Goal: Information Seeking & Learning: Learn about a topic

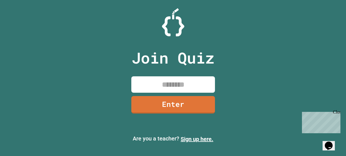
click at [196, 81] on input at bounding box center [173, 85] width 84 height 16
type input "********"
click at [188, 104] on link "Enter" at bounding box center [173, 105] width 84 height 18
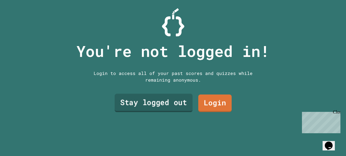
click at [170, 102] on link "Stay logged out" at bounding box center [153, 103] width 78 height 18
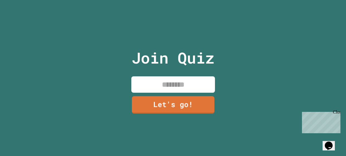
click at [185, 80] on input at bounding box center [173, 85] width 84 height 16
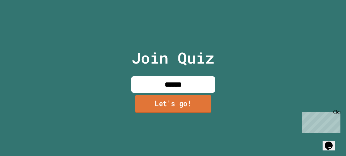
type input "******"
click at [180, 100] on link "Let's go!" at bounding box center [172, 104] width 76 height 18
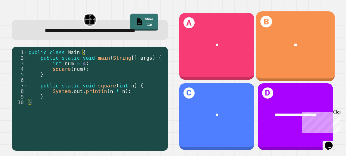
click at [290, 64] on div "B **" at bounding box center [295, 46] width 79 height 70
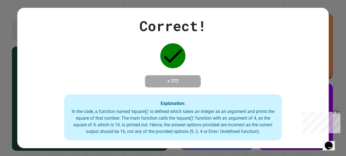
click at [219, 72] on div "Correct! + 777 Explanation: In the code, a function named 'square()' is defined…" at bounding box center [172, 78] width 311 height 125
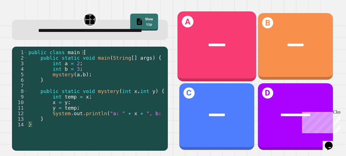
click at [243, 72] on div "**********" at bounding box center [216, 46] width 79 height 70
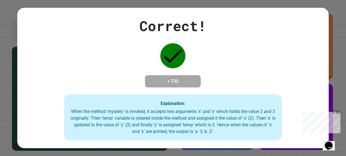
click at [213, 74] on div "Correct! + 732 Explanation: When the method 'mystery' is invoked, it accepts tw…" at bounding box center [172, 78] width 311 height 125
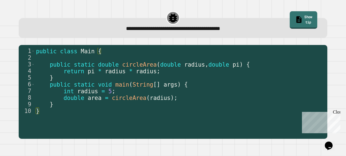
click at [299, 13] on link "Show tip" at bounding box center [304, 20] width 28 height 18
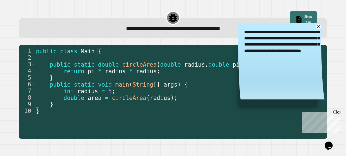
click at [299, 13] on link "Show tip" at bounding box center [303, 20] width 27 height 18
click at [304, 21] on link "Show tip" at bounding box center [303, 20] width 28 height 18
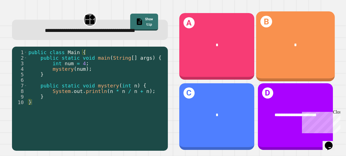
click at [298, 63] on div "B *" at bounding box center [295, 46] width 79 height 70
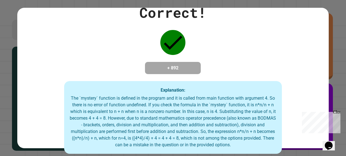
click at [209, 87] on div "Explanation: The `mystery` function is defined in the program and it is called …" at bounding box center [173, 117] width 218 height 73
click at [336, 114] on div "Close" at bounding box center [335, 113] width 7 height 7
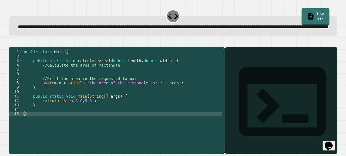
click at [306, 13] on icon at bounding box center [310, 16] width 8 height 8
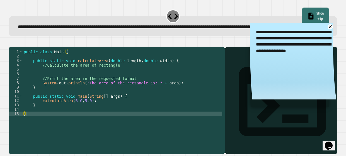
click at [307, 13] on icon at bounding box center [311, 16] width 8 height 8
click at [334, 33] on div "**********" at bounding box center [292, 63] width 86 height 80
click at [330, 29] on icon at bounding box center [330, 27] width 4 height 4
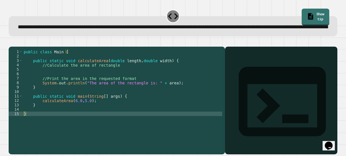
click at [261, 88] on div at bounding box center [280, 109] width 107 height 92
click at [242, 154] on div "Output shell" at bounding box center [241, 157] width 24 height 7
click at [322, 14] on link "Show tip" at bounding box center [315, 17] width 26 height 18
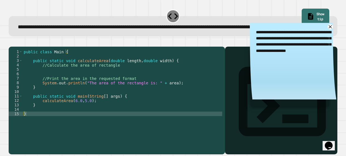
click at [84, 107] on div "public class Main { public static void calculateArea ( double length , double w…" at bounding box center [122, 94] width 199 height 89
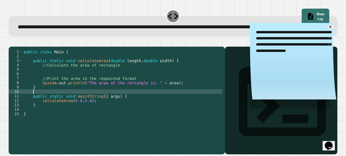
click at [111, 116] on div "public class Main { public static void calculateArea ( double length , double w…" at bounding box center [122, 94] width 199 height 89
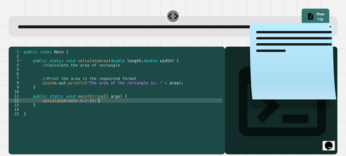
type textarea "**********"
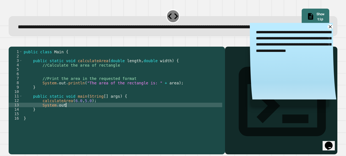
scroll to position [0, 3]
type textarea "*"
type textarea "**********"
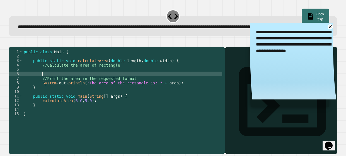
click at [82, 90] on div "public class Main { public static void calculateArea ( double length , double w…" at bounding box center [122, 94] width 199 height 89
click at [86, 90] on div "public class Main { public static void calculateArea ( double length , double w…" at bounding box center [122, 94] width 199 height 89
click at [332, 30] on icon at bounding box center [330, 27] width 6 height 6
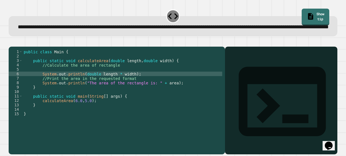
click at [11, 42] on icon "button" at bounding box center [11, 42] width 0 height 0
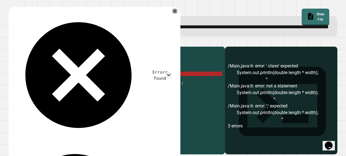
click at [96, 90] on div "public class Main { public static void calculateArea ( double length , double w…" at bounding box center [122, 94] width 199 height 89
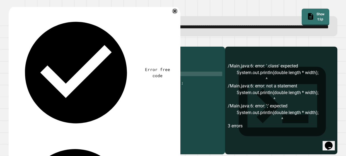
scroll to position [0, 7]
drag, startPoint x: 165, startPoint y: 92, endPoint x: 130, endPoint y: 90, distance: 34.6
click at [130, 90] on div "public class Main { public static void calculateArea ( double length , double w…" at bounding box center [122, 94] width 199 height 89
click at [11, 42] on icon "button" at bounding box center [11, 42] width 0 height 0
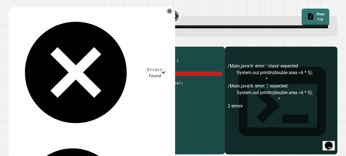
click at [84, 90] on div "public class Main { public static void calculateArea ( double length , double w…" at bounding box center [122, 94] width 199 height 89
click at [130, 90] on div "public class Main { public static void calculateArea ( double length , double w…" at bounding box center [122, 94] width 199 height 89
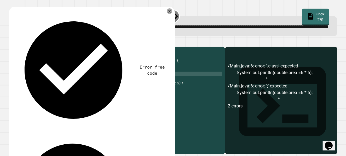
click at [87, 90] on div "public class Main { public static void calculateArea ( double length , double w…" at bounding box center [122, 94] width 199 height 89
type textarea "**********"
click at [11, 42] on icon "button" at bounding box center [11, 42] width 0 height 0
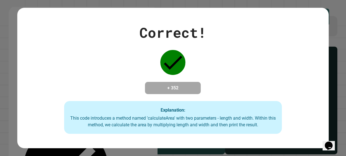
click at [148, 85] on div "+ 352" at bounding box center [173, 88] width 56 height 12
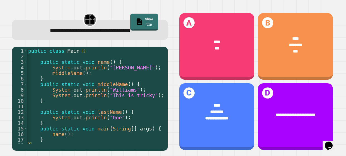
scroll to position [0, 0]
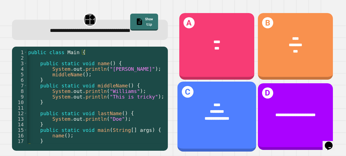
click at [233, 119] on div "**********" at bounding box center [216, 118] width 61 height 7
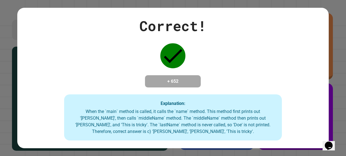
click at [224, 116] on div "When the `main` method is called, it calls the `name` method. This method first…" at bounding box center [173, 122] width 207 height 27
click at [335, 107] on div "Correct! + 652 Explanation: When the `main` method is called, it calls the `nam…" at bounding box center [173, 78] width 346 height 156
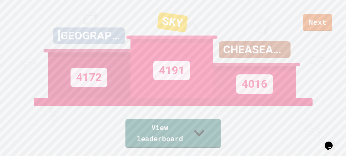
click at [199, 135] on link "View leaderboard" at bounding box center [173, 133] width 96 height 29
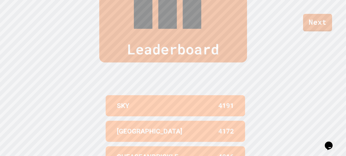
scroll to position [229, 0]
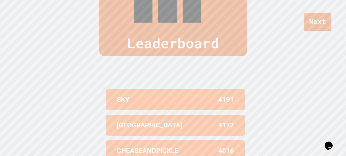
click at [311, 28] on link "Next" at bounding box center [317, 22] width 28 height 18
